Goal: Find specific page/section: Find specific page/section

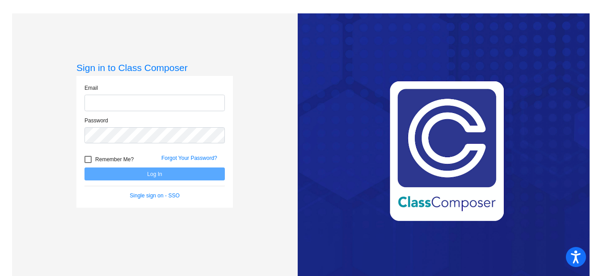
type input "[EMAIL_ADDRESS][DOMAIN_NAME]"
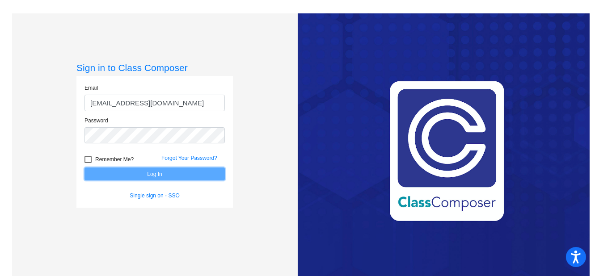
click at [134, 175] on button "Log In" at bounding box center [155, 174] width 140 height 13
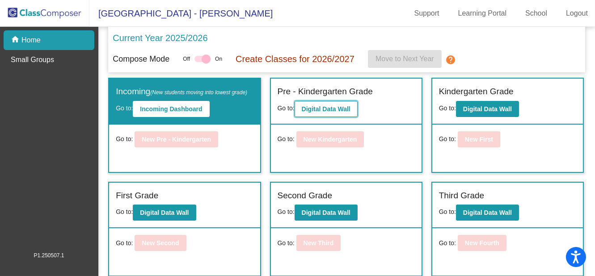
click at [335, 107] on b "Digital Data Wall" at bounding box center [326, 109] width 49 height 7
